Goal: Information Seeking & Learning: Learn about a topic

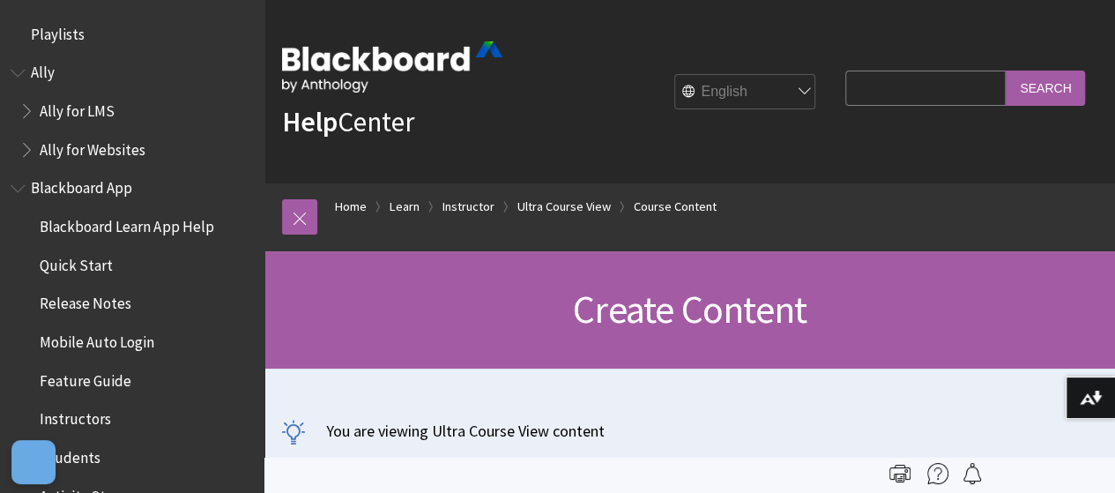
scroll to position [2646, 0]
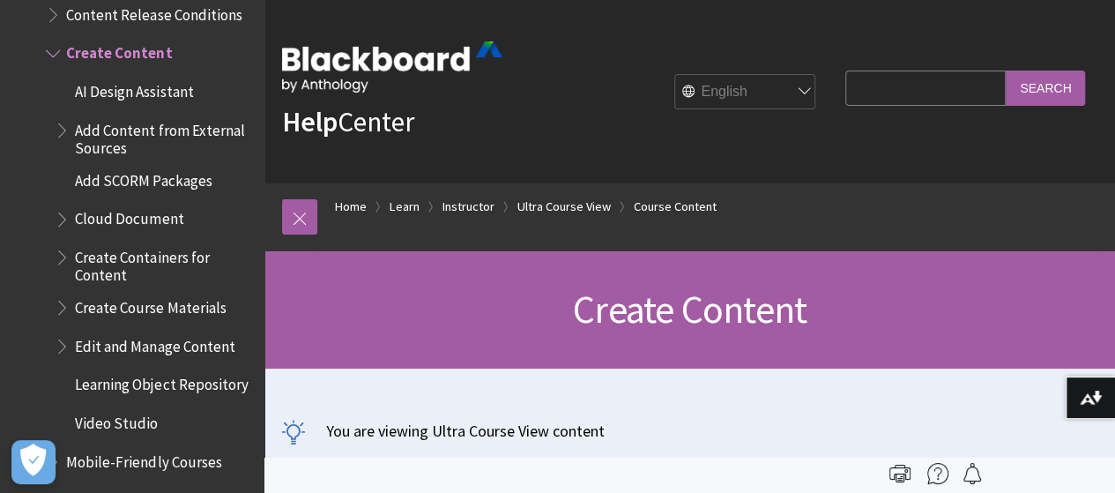
click at [924, 93] on input "Search Query" at bounding box center [925, 88] width 160 height 34
type input "add a module instructor"
click at [1006, 71] on input "Search" at bounding box center [1045, 88] width 79 height 34
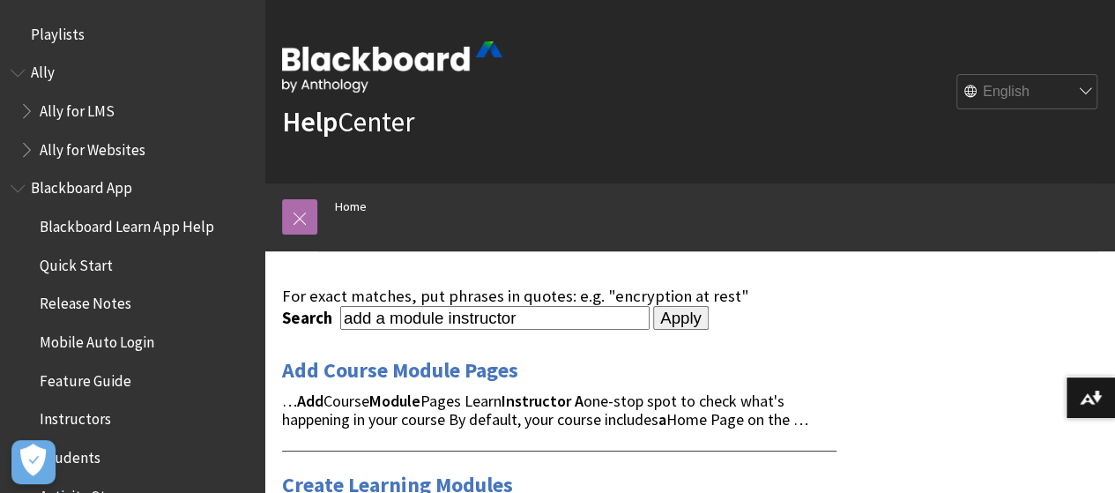
click at [305, 213] on link at bounding box center [299, 216] width 35 height 35
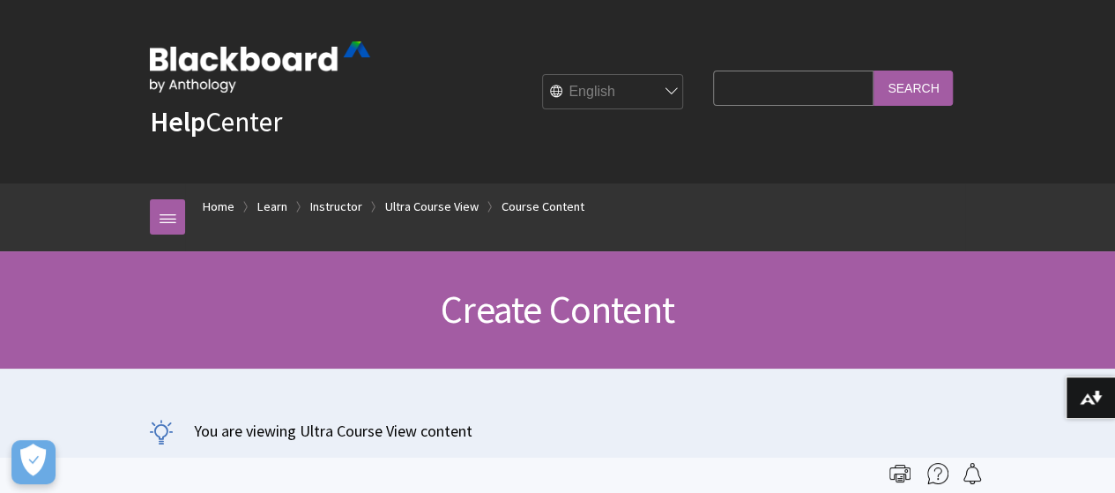
scroll to position [2646, 0]
click at [737, 97] on input "Search Query" at bounding box center [793, 88] width 160 height 34
type input "how to edit module staff"
click at [874, 71] on input "Search" at bounding box center [913, 88] width 79 height 34
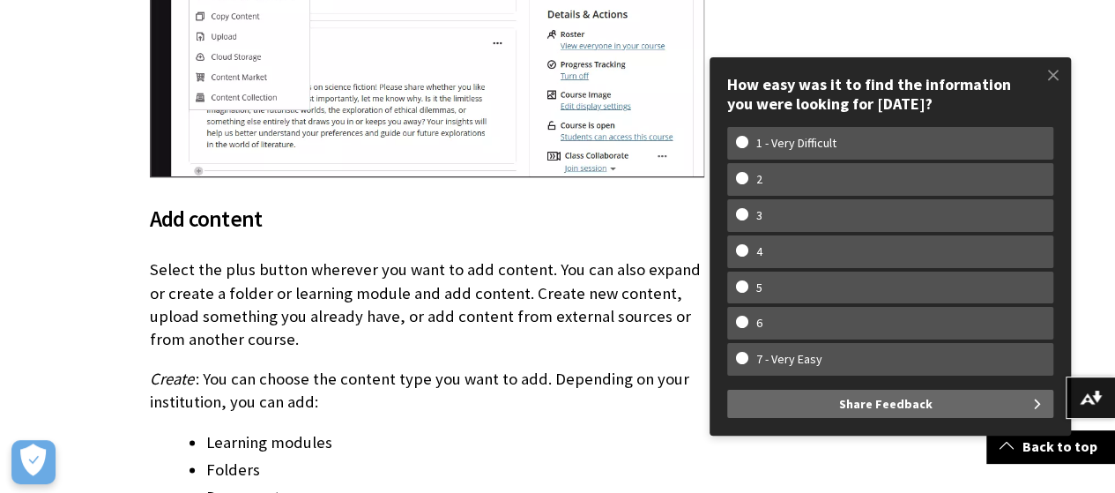
scroll to position [1017, 0]
